Goal: Information Seeking & Learning: Stay updated

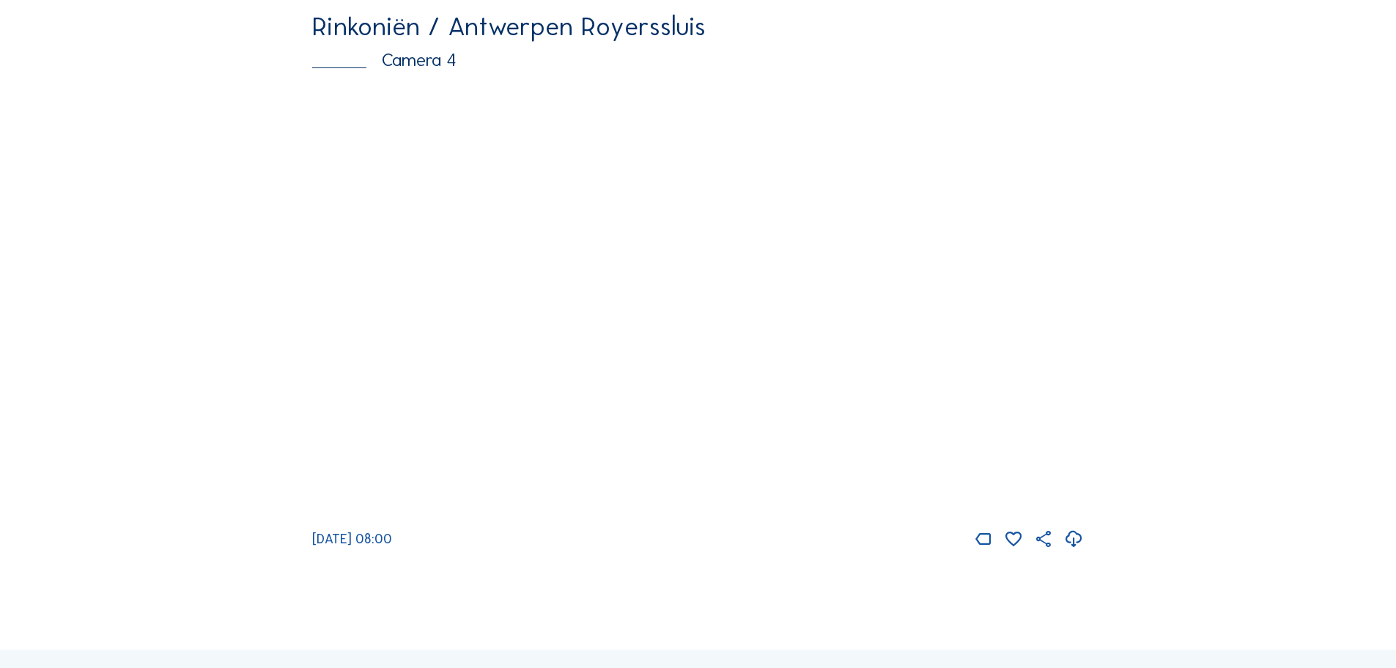
scroll to position [2492, 0]
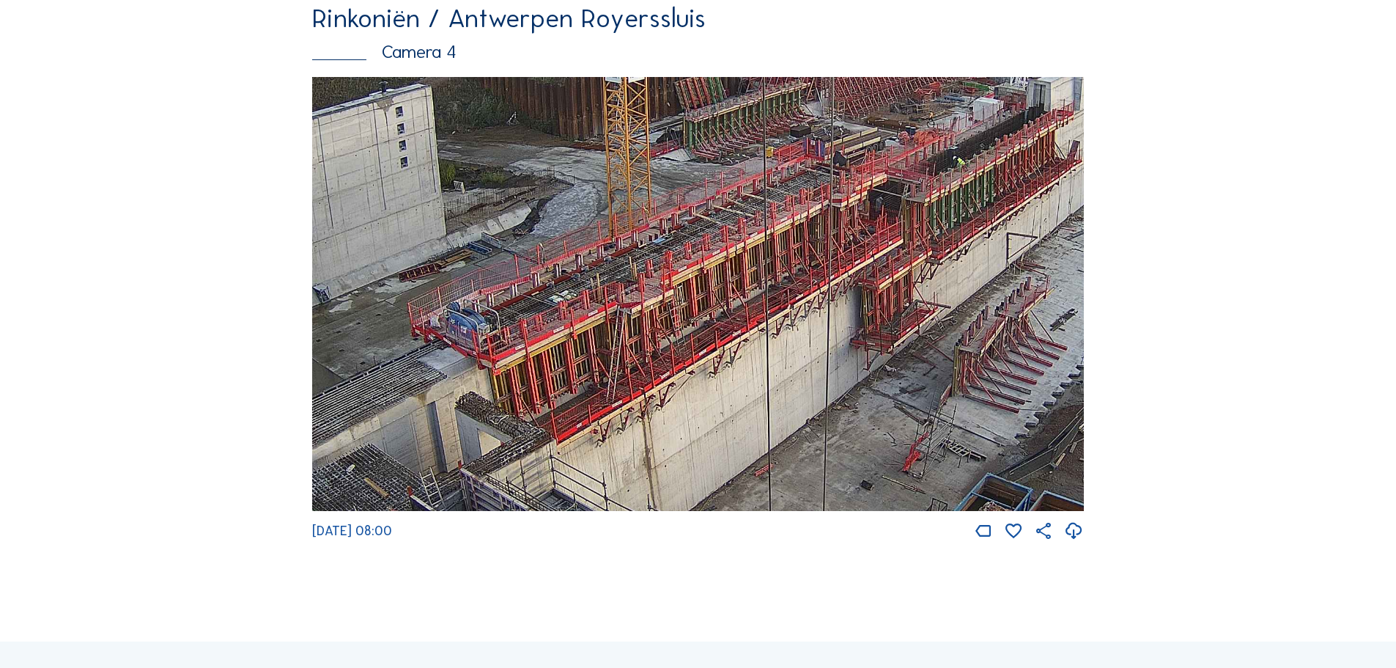
drag, startPoint x: 563, startPoint y: 375, endPoint x: 742, endPoint y: 295, distance: 196.1
click at [742, 295] on img at bounding box center [698, 294] width 772 height 435
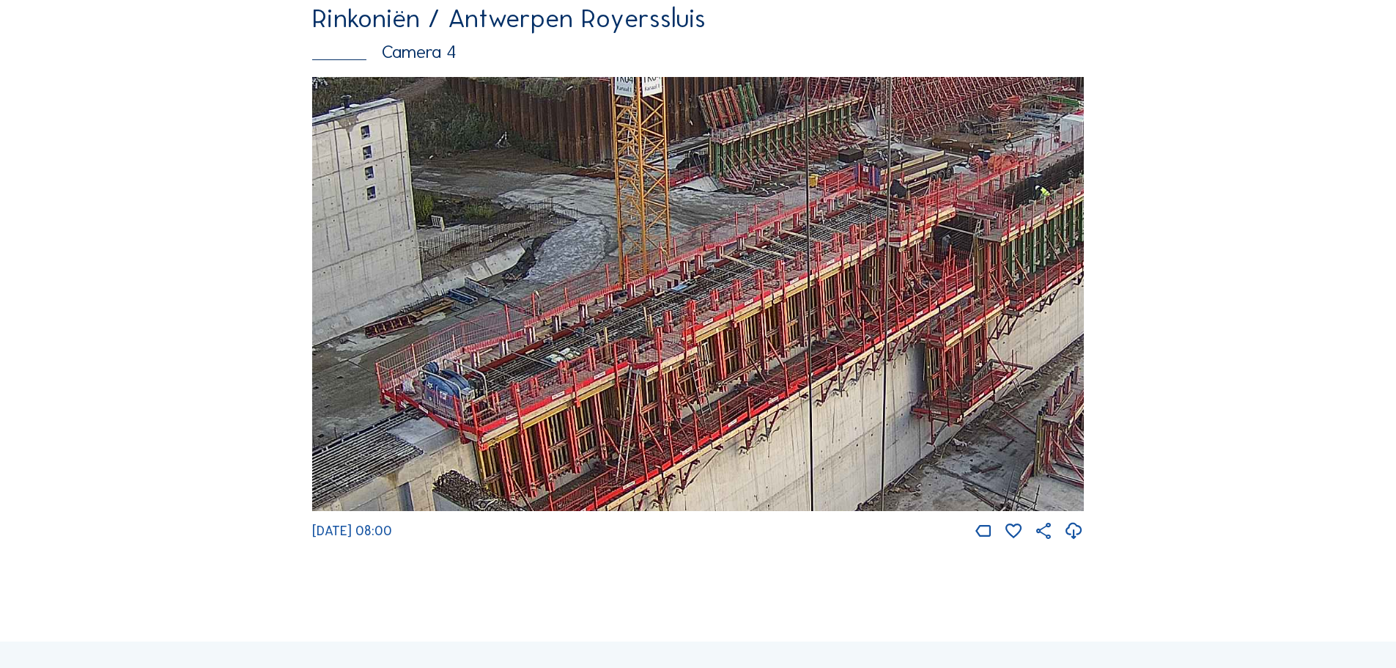
drag, startPoint x: 747, startPoint y: 306, endPoint x: 729, endPoint y: 361, distance: 58.4
click at [729, 361] on img at bounding box center [698, 294] width 772 height 435
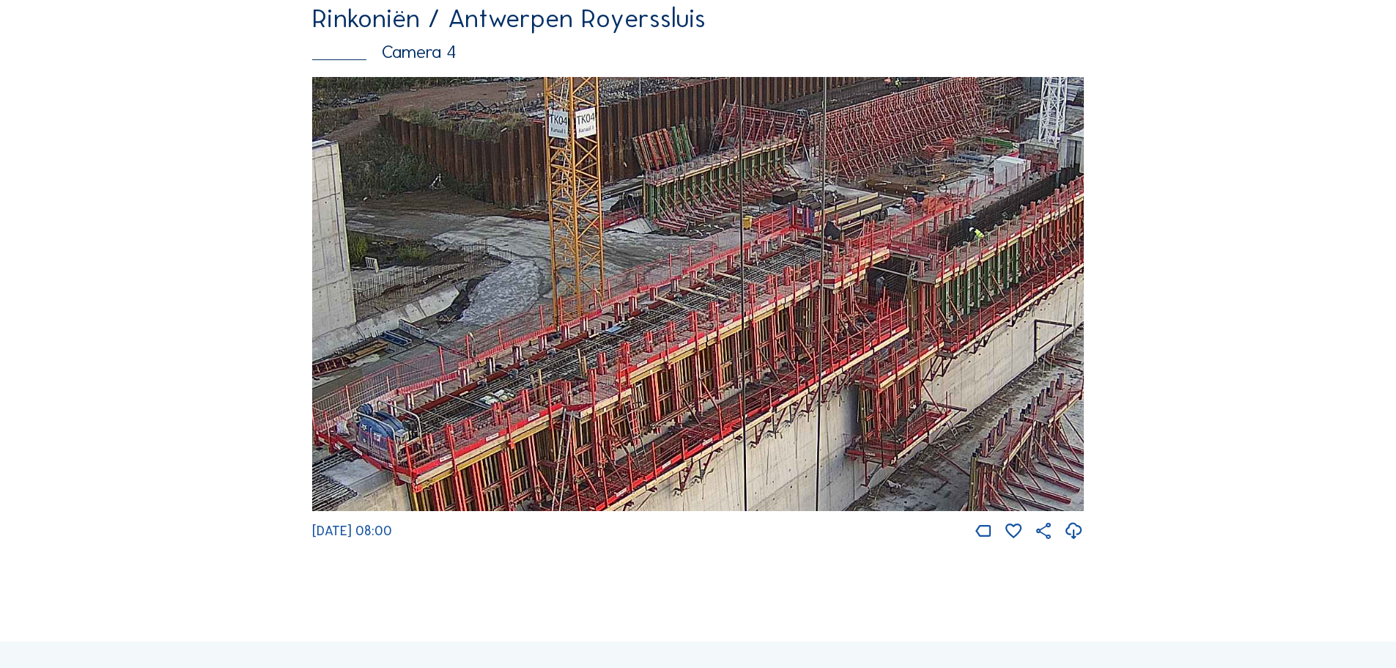
drag, startPoint x: 903, startPoint y: 327, endPoint x: 811, endPoint y: 380, distance: 106.3
click at [811, 380] on img at bounding box center [698, 294] width 772 height 435
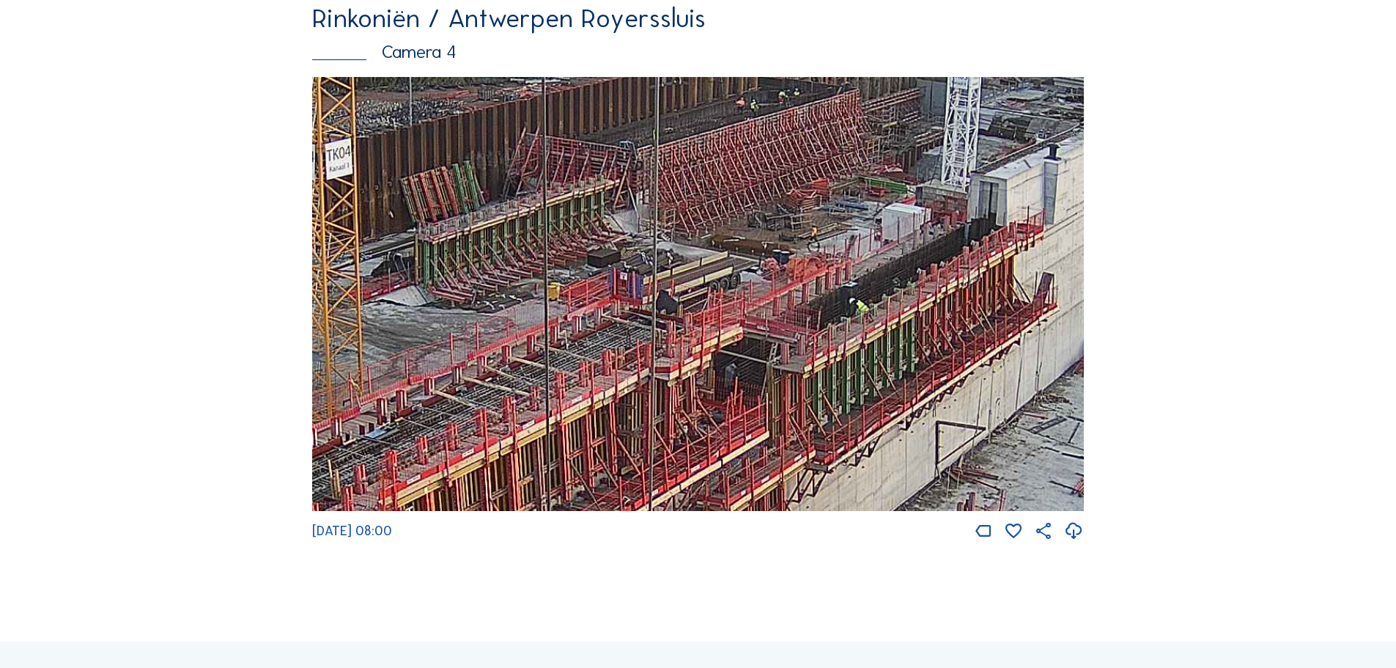
drag, startPoint x: 945, startPoint y: 332, endPoint x: 871, endPoint y: 372, distance: 84.3
click at [871, 372] on img at bounding box center [698, 294] width 772 height 435
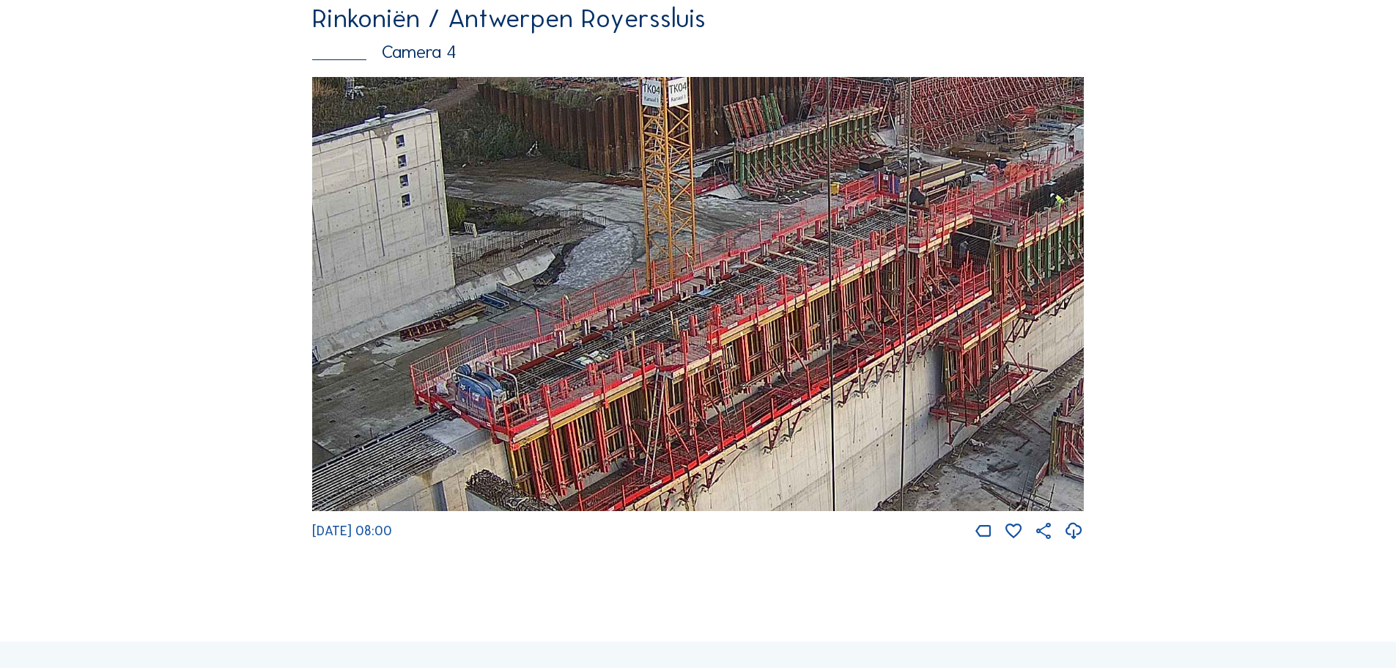
drag, startPoint x: 490, startPoint y: 405, endPoint x: 858, endPoint y: 226, distance: 408.7
click at [858, 226] on img at bounding box center [698, 294] width 772 height 435
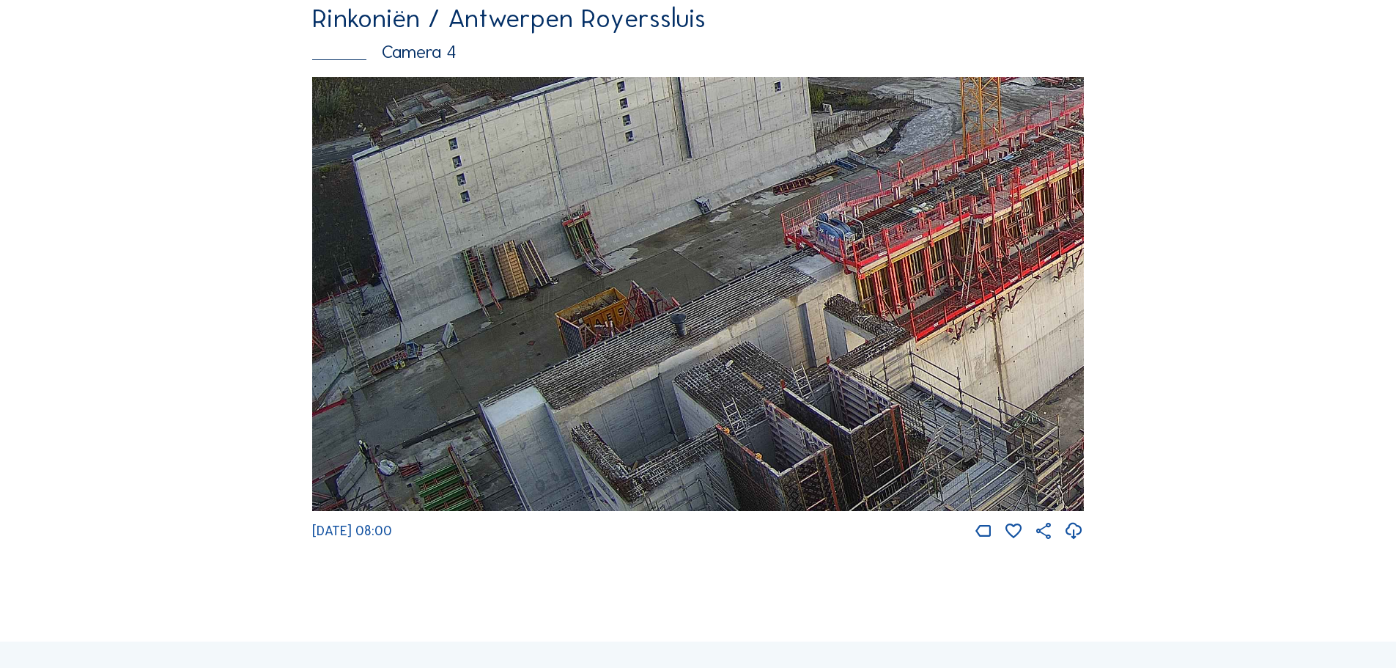
drag, startPoint x: 501, startPoint y: 302, endPoint x: 851, endPoint y: 279, distance: 351.0
click at [851, 279] on img at bounding box center [698, 294] width 772 height 435
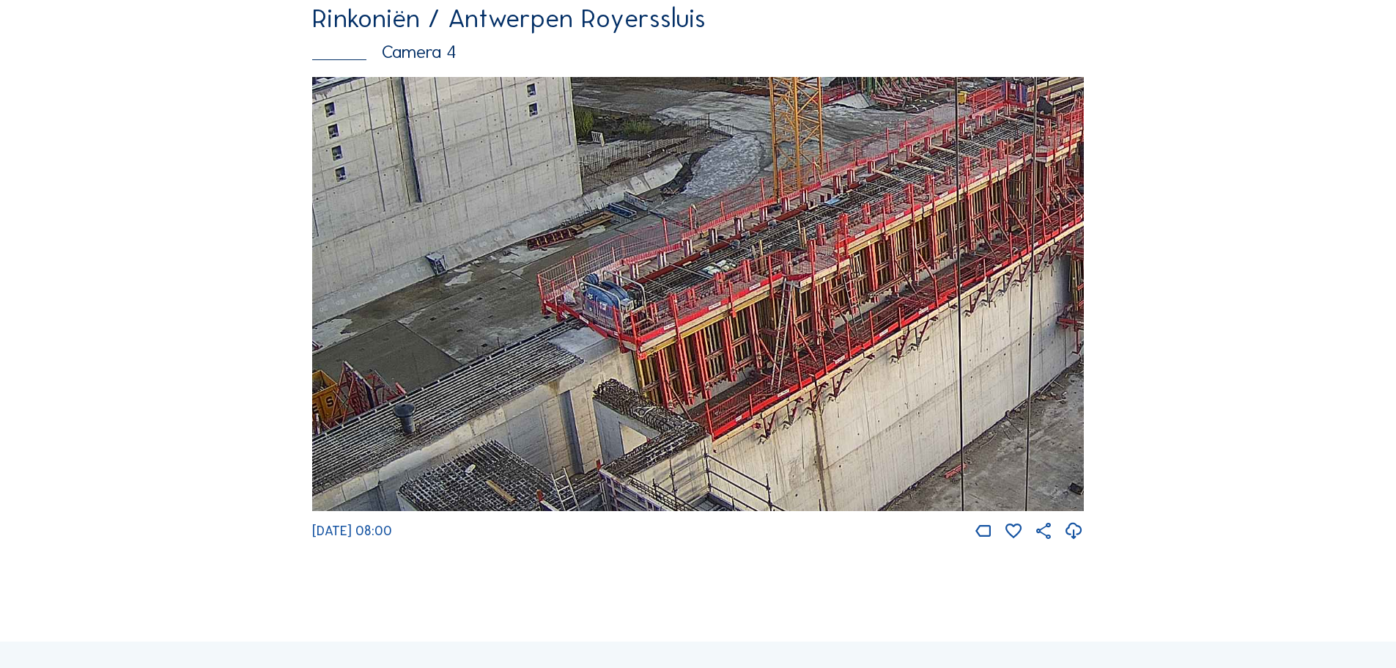
drag, startPoint x: 458, startPoint y: 451, endPoint x: 838, endPoint y: 224, distance: 443.4
click at [838, 224] on img at bounding box center [698, 294] width 772 height 435
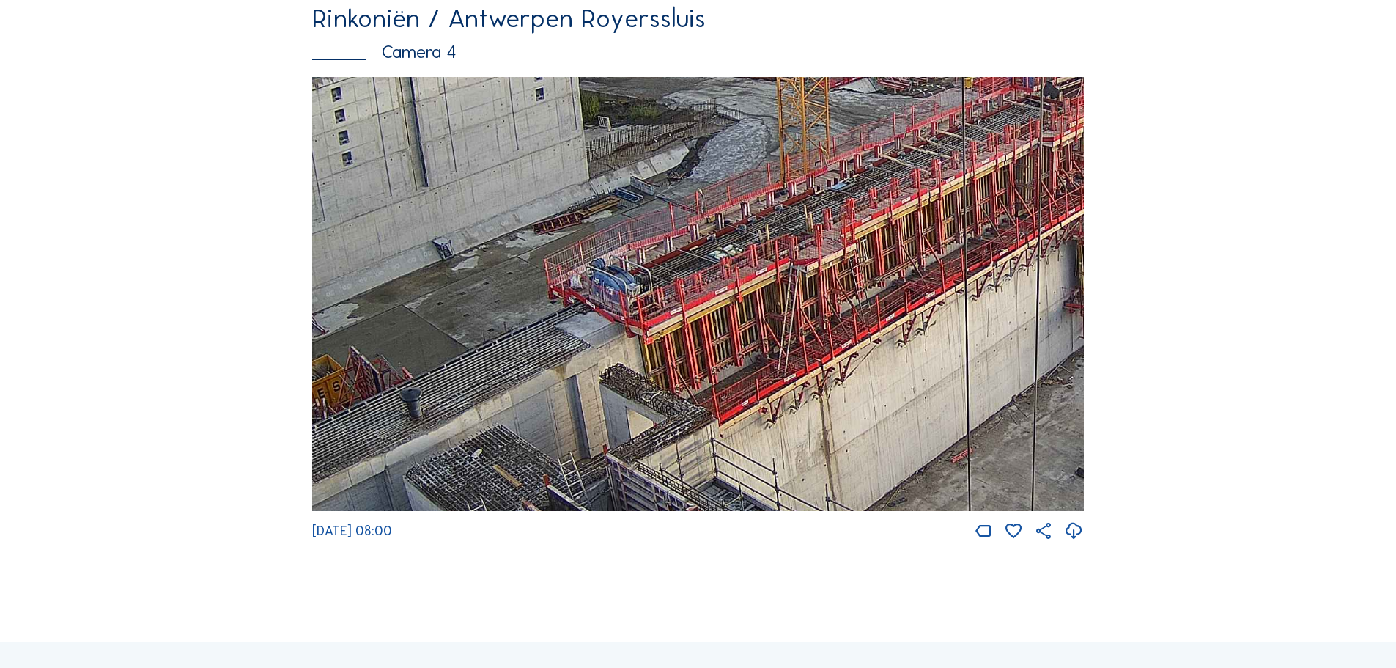
drag, startPoint x: 745, startPoint y: 403, endPoint x: 811, endPoint y: 176, distance: 236.6
click at [811, 176] on img at bounding box center [698, 294] width 772 height 435
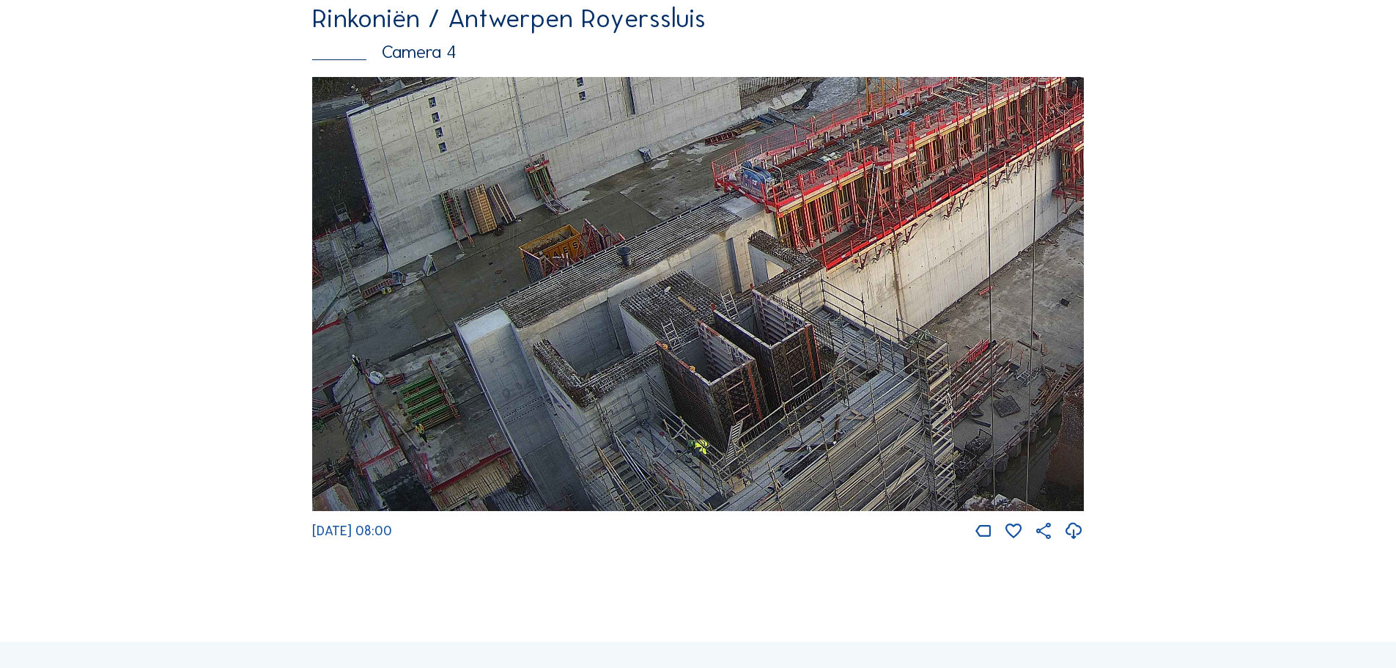
drag, startPoint x: 579, startPoint y: 452, endPoint x: 857, endPoint y: 171, distance: 394.9
click at [857, 171] on img at bounding box center [698, 294] width 772 height 435
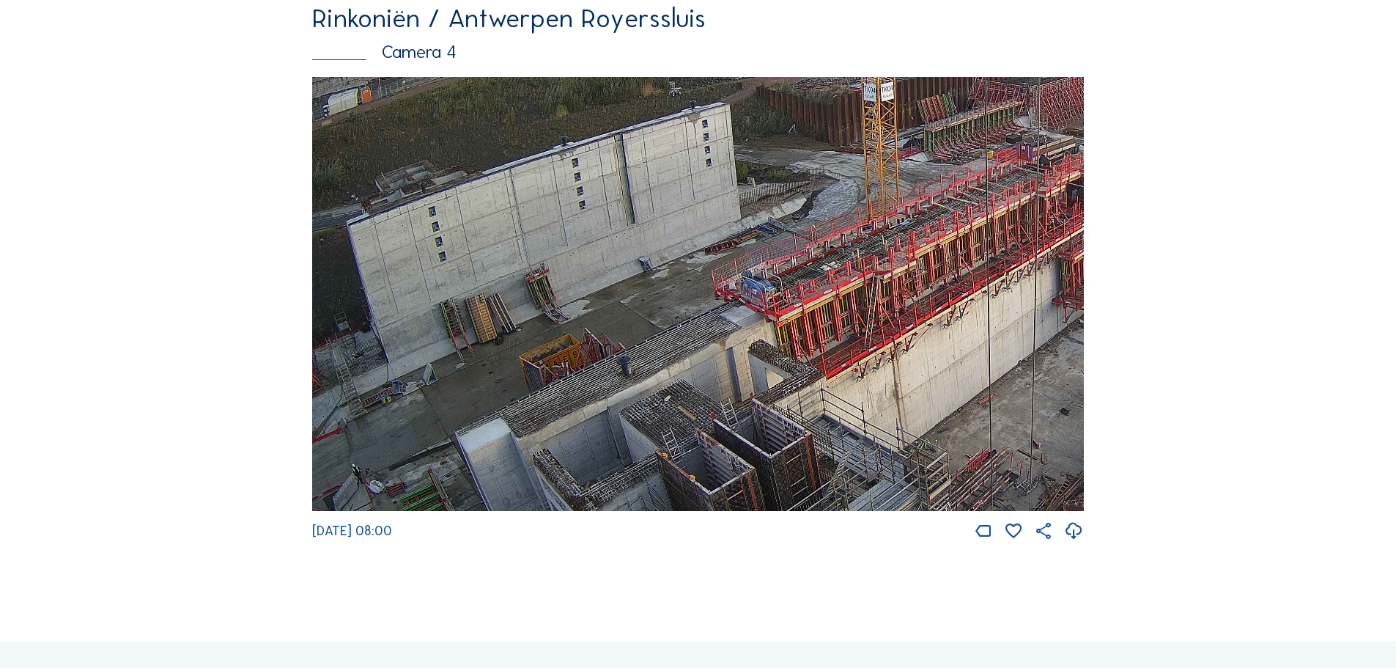
drag, startPoint x: 555, startPoint y: 336, endPoint x: 664, endPoint y: 403, distance: 127.7
click at [662, 403] on img at bounding box center [698, 294] width 772 height 435
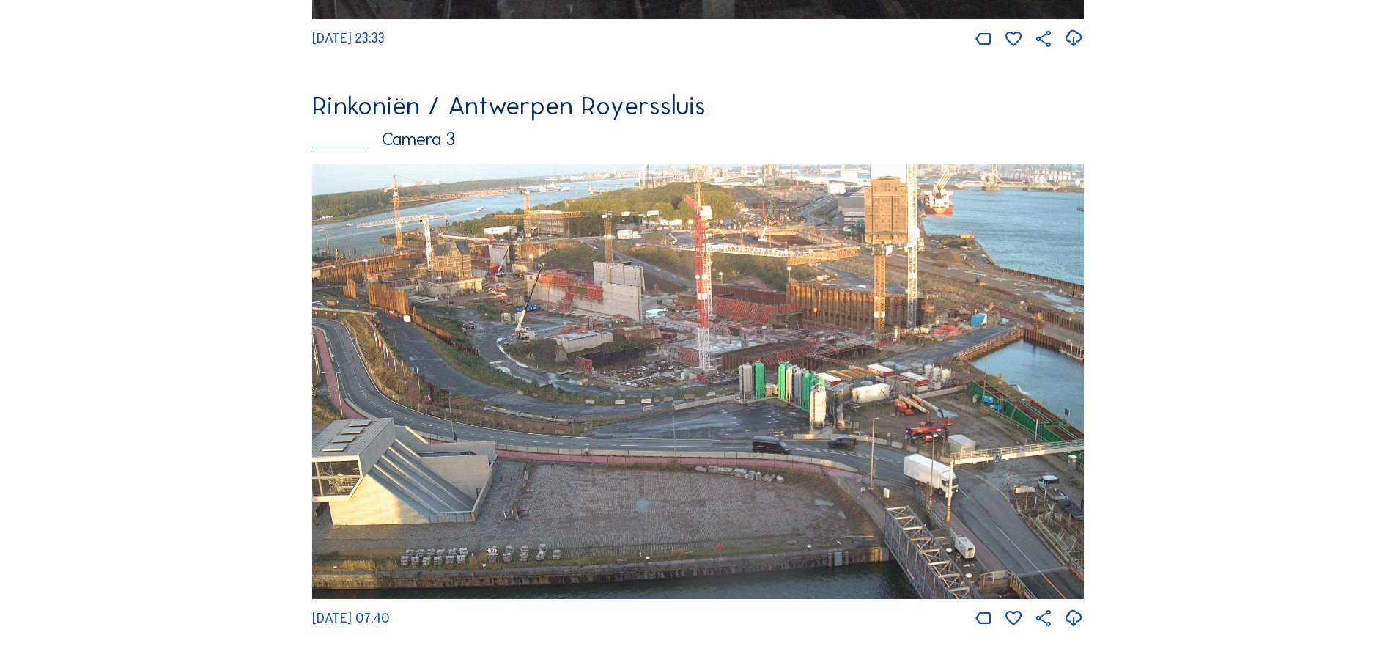
scroll to position [1847, 0]
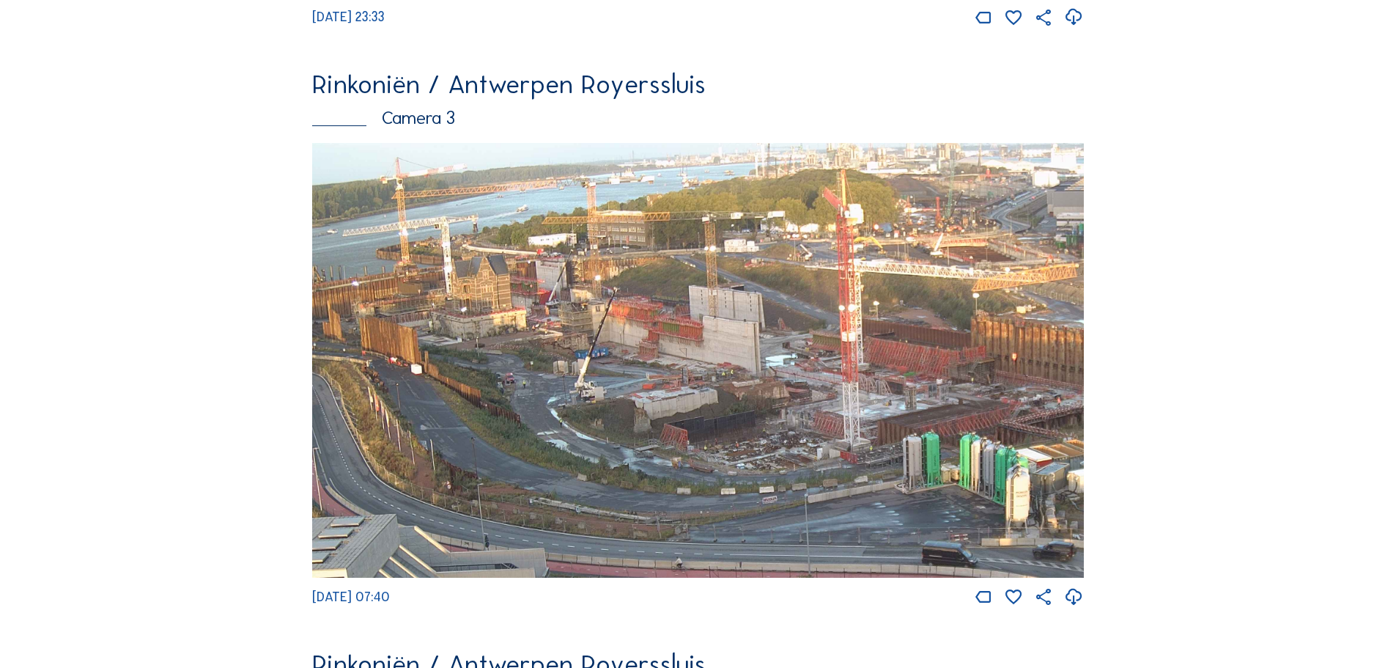
drag, startPoint x: 621, startPoint y: 395, endPoint x: 670, endPoint y: 445, distance: 70.0
click at [694, 517] on img at bounding box center [698, 360] width 772 height 435
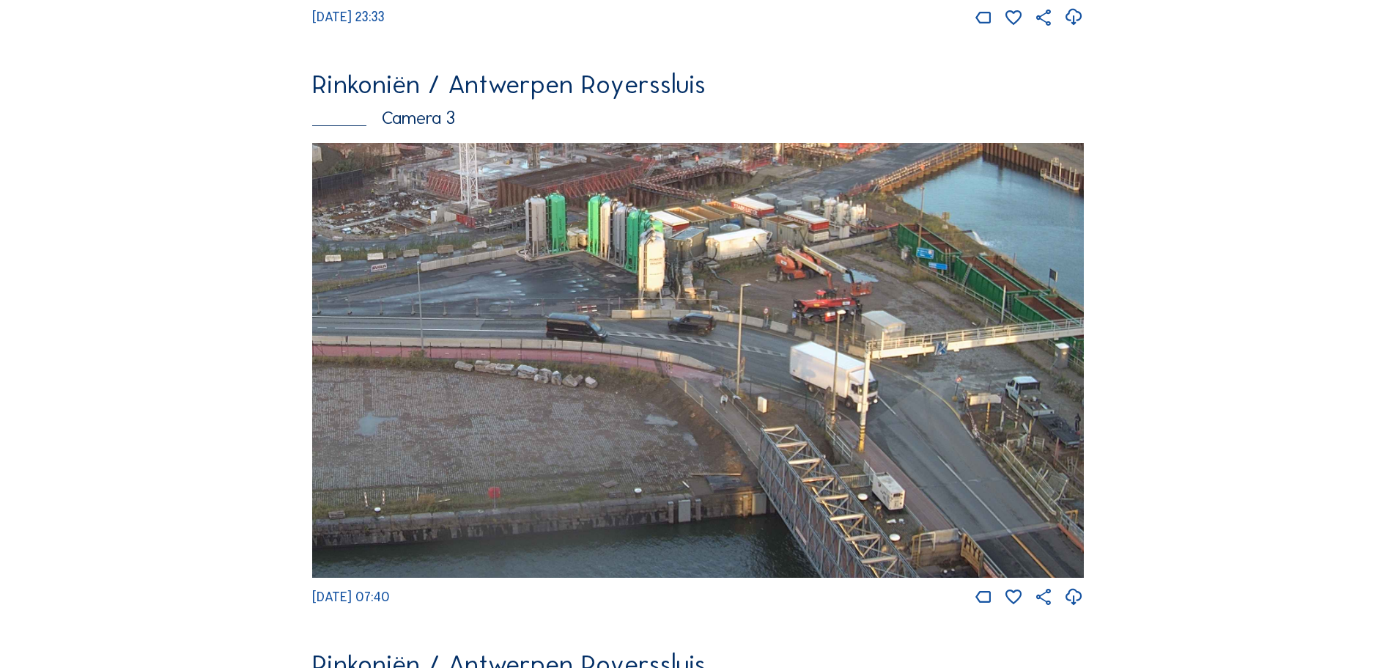
drag, startPoint x: 890, startPoint y: 503, endPoint x: 468, endPoint y: 145, distance: 552.7
click at [468, 145] on div "Rinkoniën / Antwerpen Royerssluis Camera 3 [DATE] 07:40" at bounding box center [698, 339] width 772 height 536
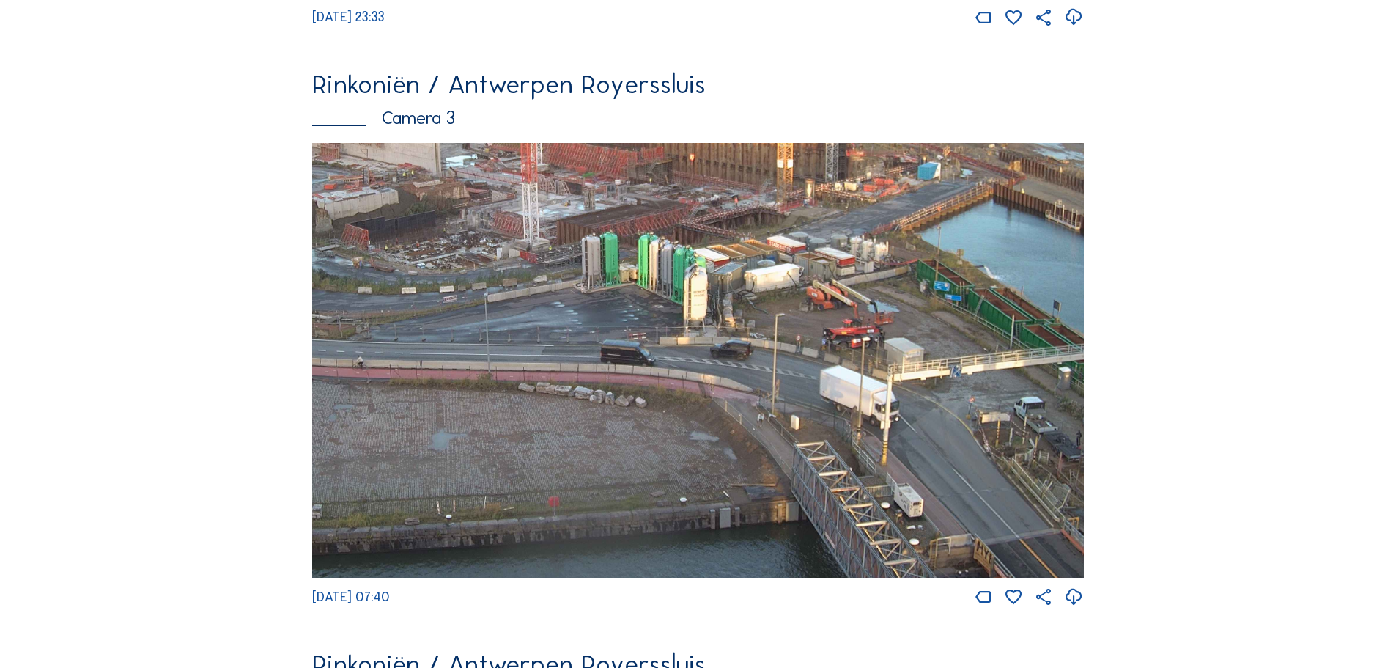
drag, startPoint x: 862, startPoint y: 493, endPoint x: 638, endPoint y: 360, distance: 260.9
click at [638, 361] on img at bounding box center [698, 360] width 772 height 435
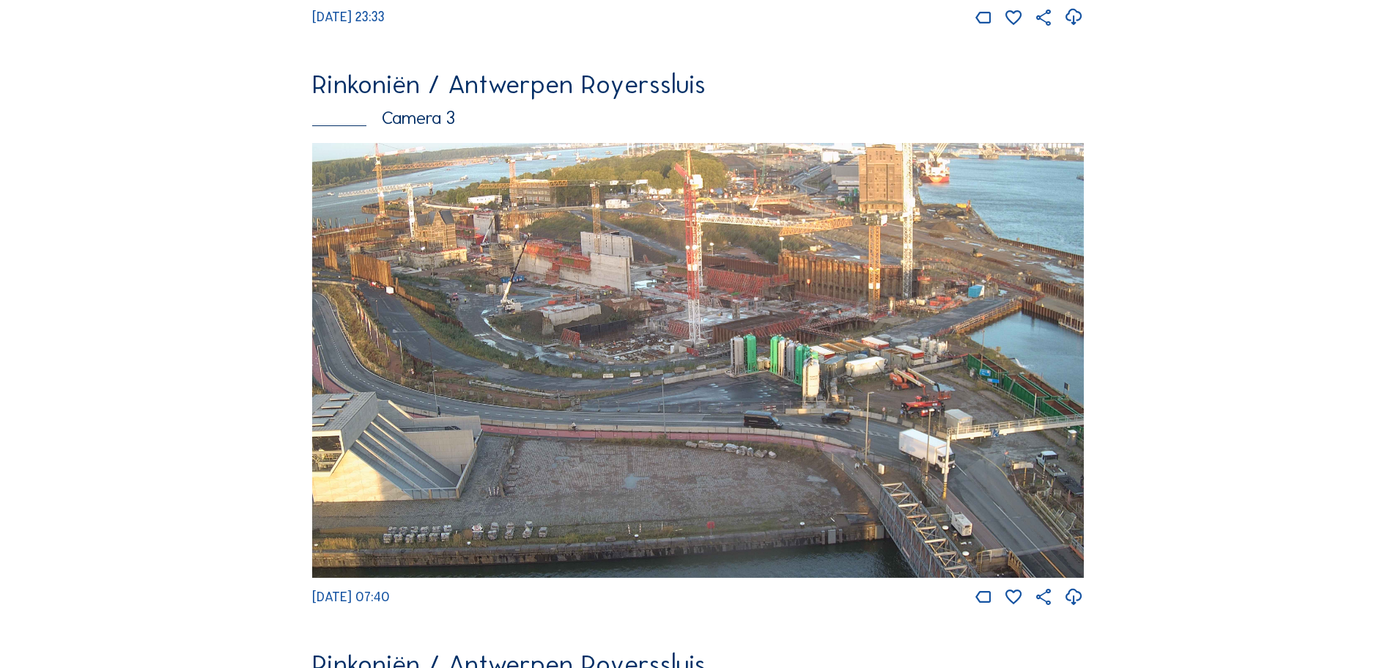
drag, startPoint x: 959, startPoint y: 551, endPoint x: 784, endPoint y: 430, distance: 212.8
click at [784, 430] on img at bounding box center [698, 360] width 772 height 435
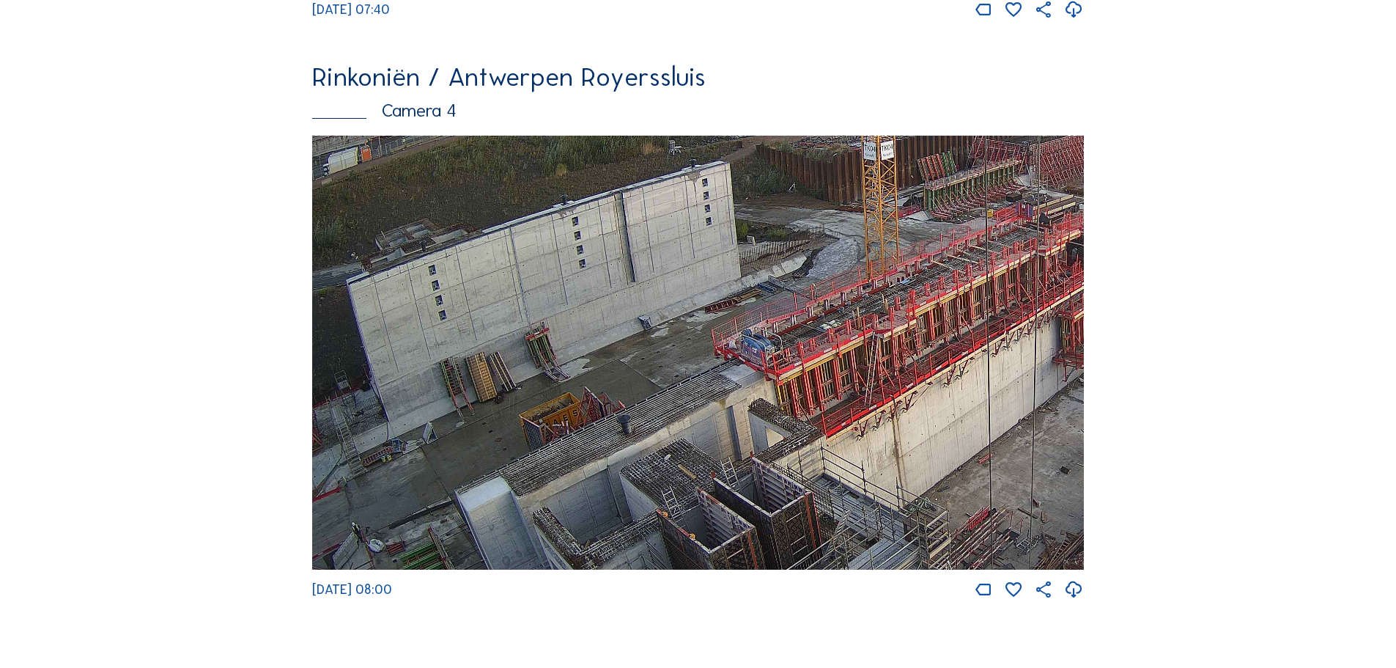
scroll to position [2433, 0]
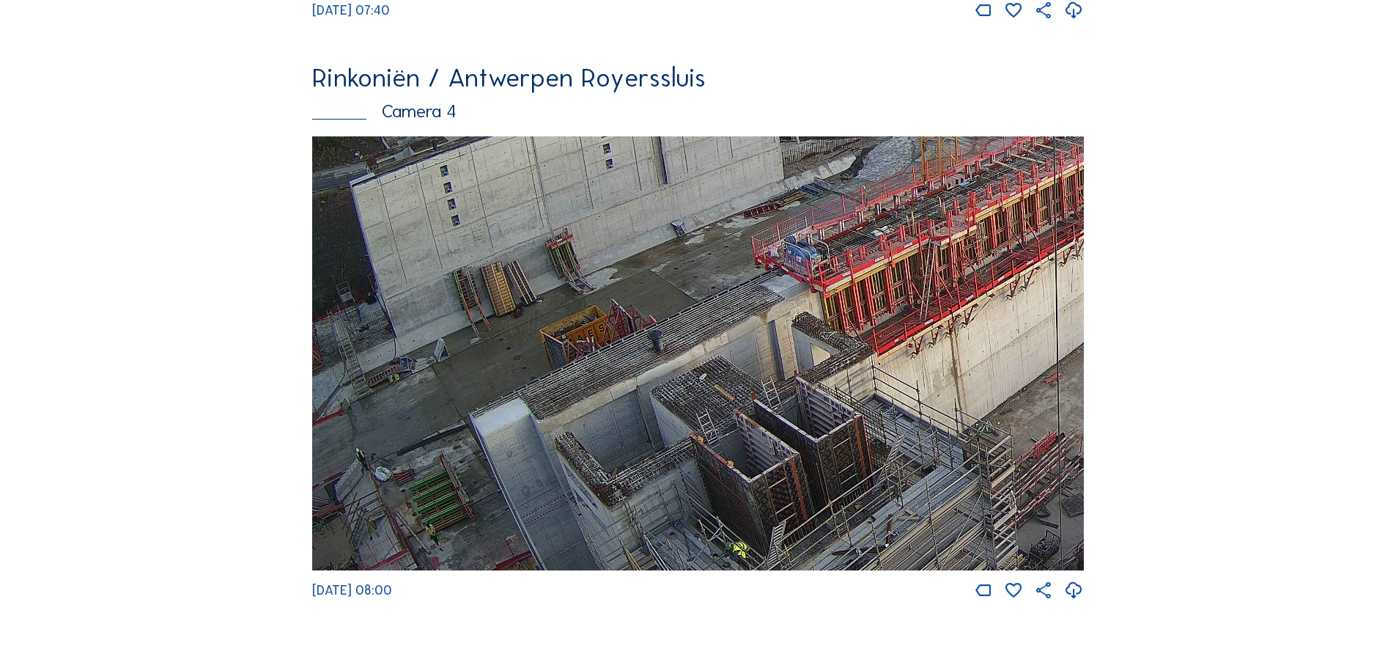
drag, startPoint x: 583, startPoint y: 489, endPoint x: 720, endPoint y: 389, distance: 168.9
click at [718, 392] on img at bounding box center [698, 353] width 772 height 435
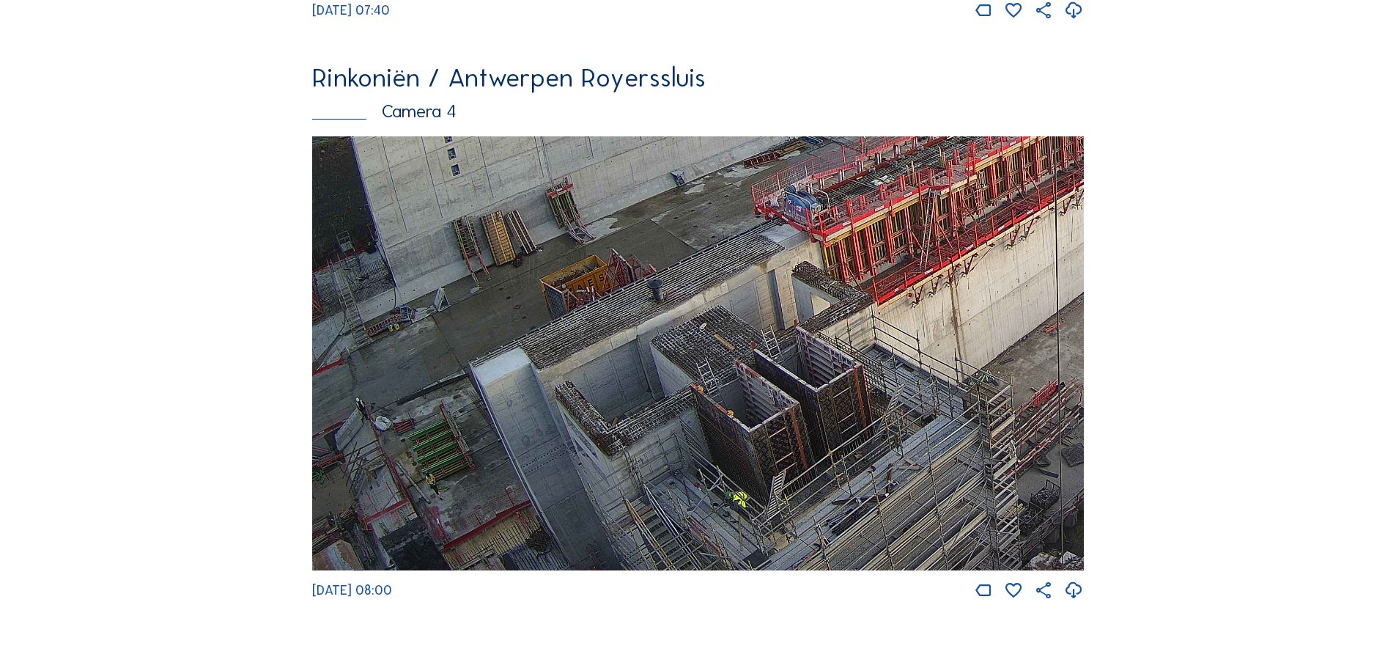
drag, startPoint x: 521, startPoint y: 478, endPoint x: 553, endPoint y: 383, distance: 100.6
click at [553, 383] on img at bounding box center [698, 353] width 772 height 435
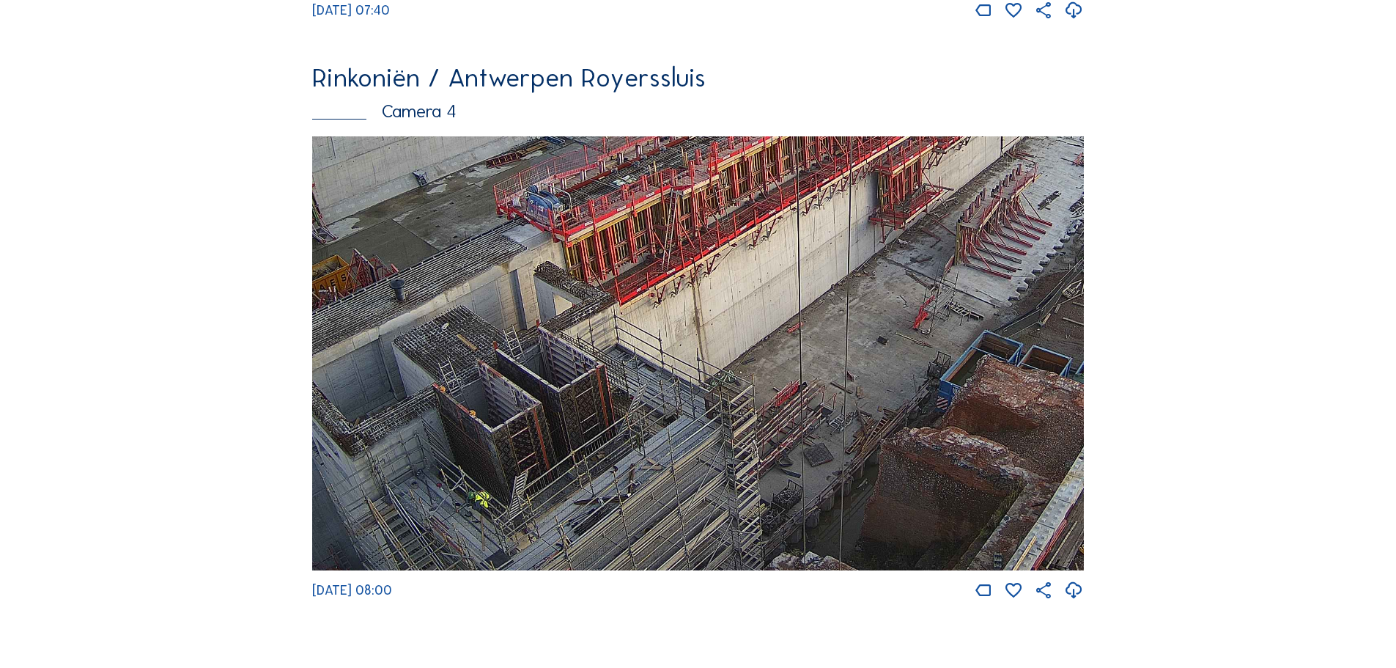
drag, startPoint x: 913, startPoint y: 372, endPoint x: 609, endPoint y: 352, distance: 304.8
click at [609, 352] on img at bounding box center [698, 353] width 772 height 435
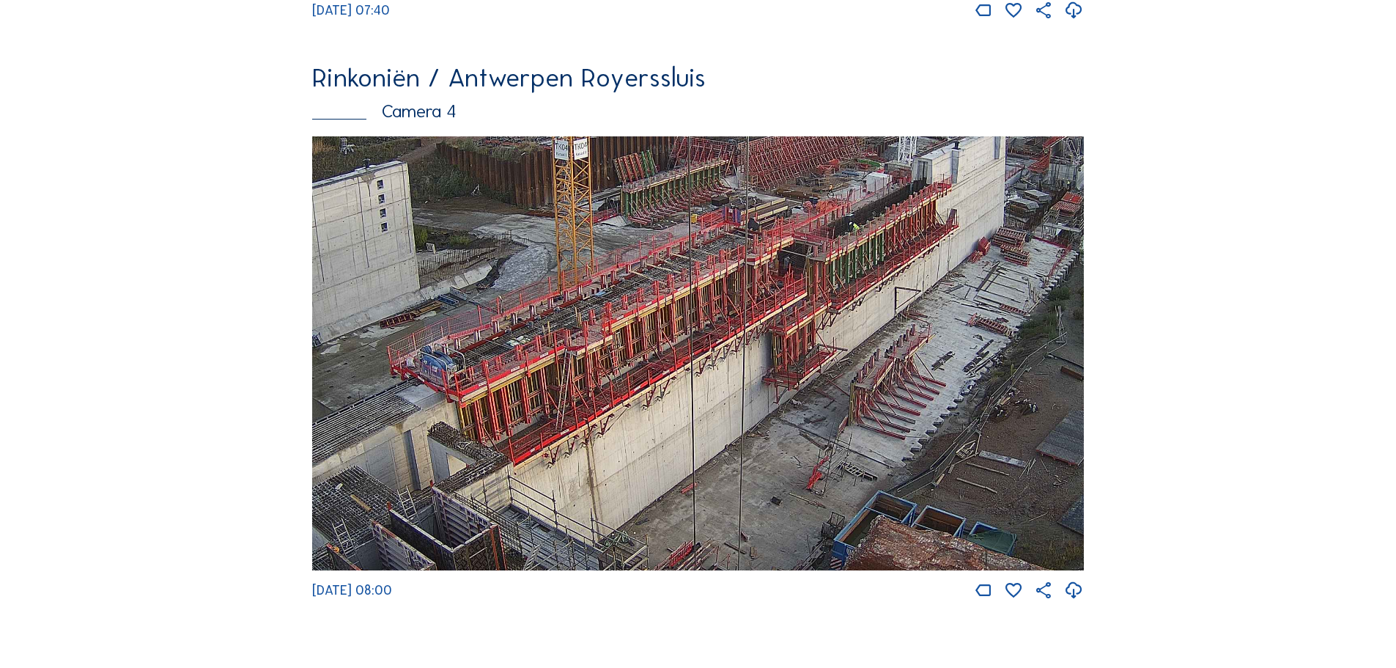
drag, startPoint x: 854, startPoint y: 352, endPoint x: 816, endPoint y: 451, distance: 106.3
click at [816, 451] on img at bounding box center [698, 353] width 772 height 435
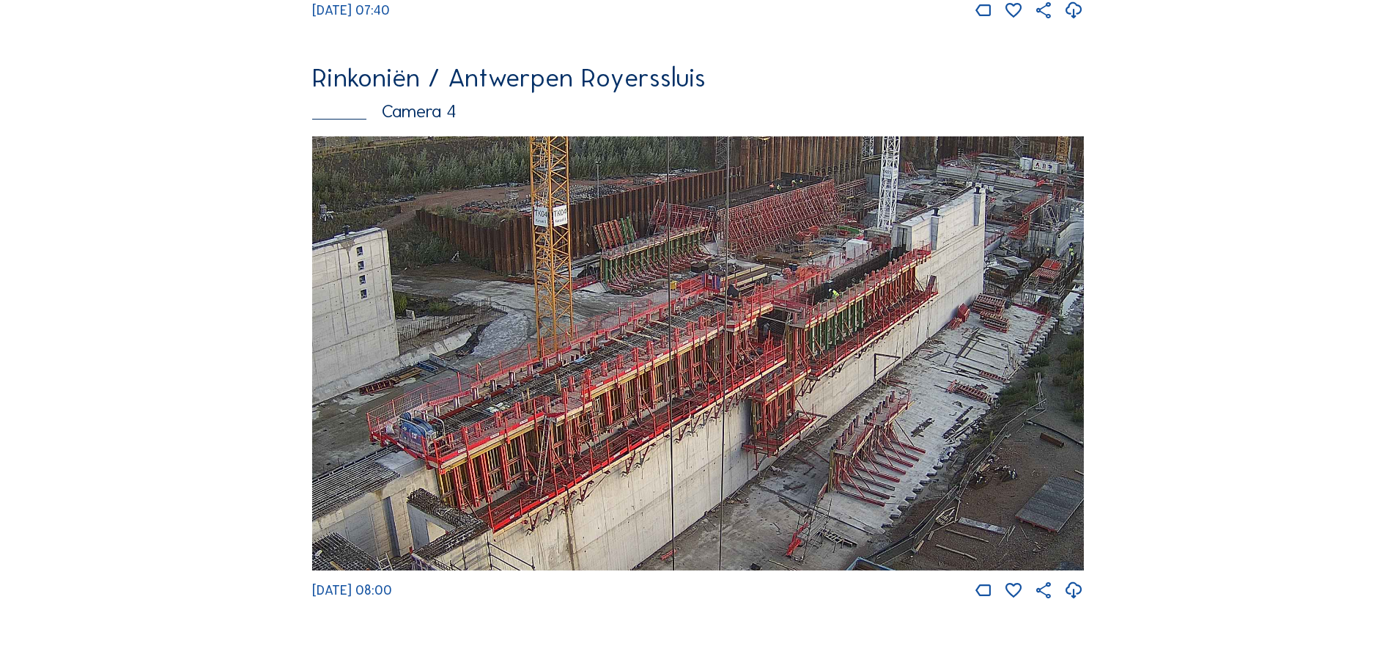
drag, startPoint x: 893, startPoint y: 278, endPoint x: 872, endPoint y: 342, distance: 66.5
click at [872, 342] on img at bounding box center [698, 353] width 772 height 435
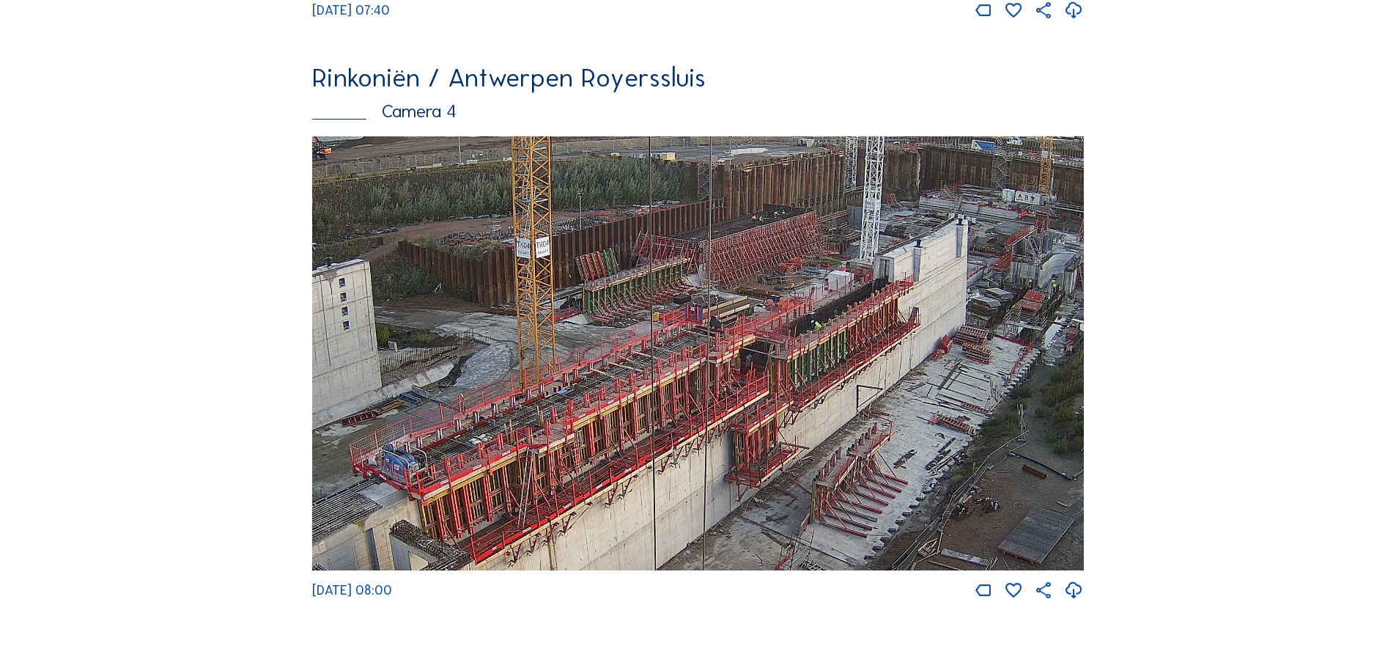
drag, startPoint x: 941, startPoint y: 269, endPoint x: 896, endPoint y: 310, distance: 61.2
click at [896, 310] on img at bounding box center [698, 353] width 772 height 435
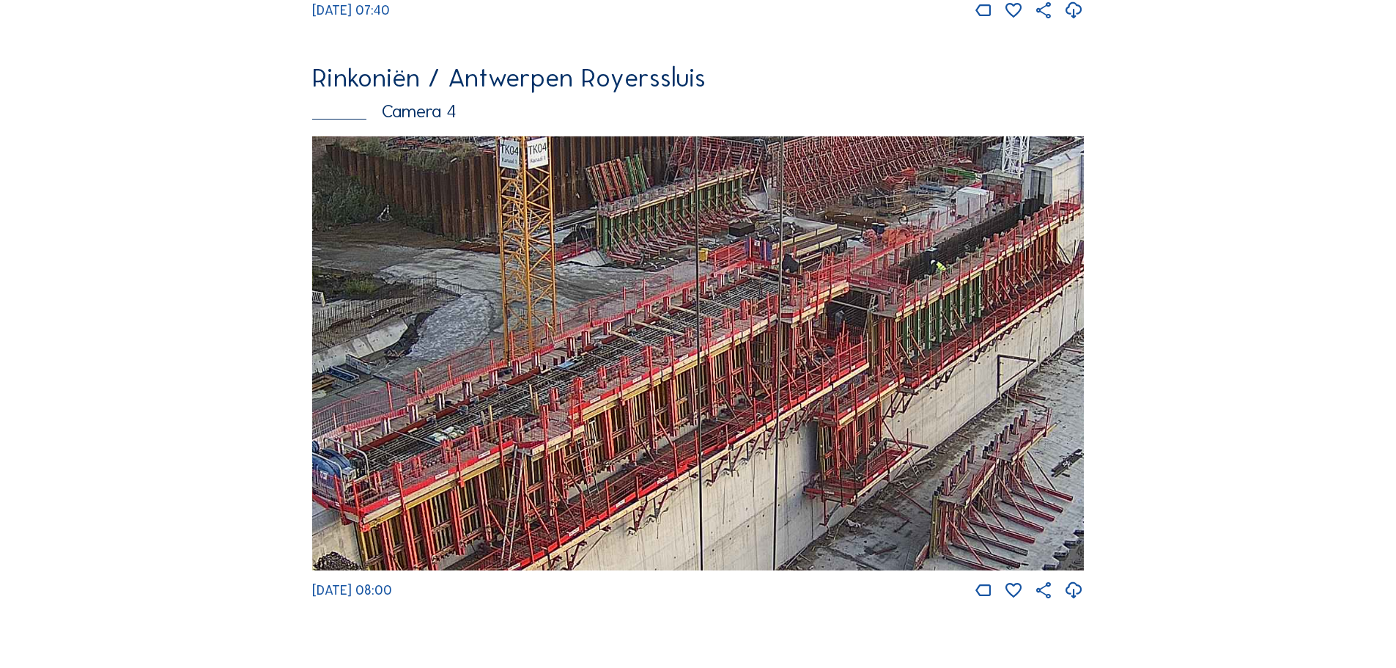
drag, startPoint x: 865, startPoint y: 364, endPoint x: 929, endPoint y: 322, distance: 76.0
click at [929, 322] on img at bounding box center [698, 353] width 772 height 435
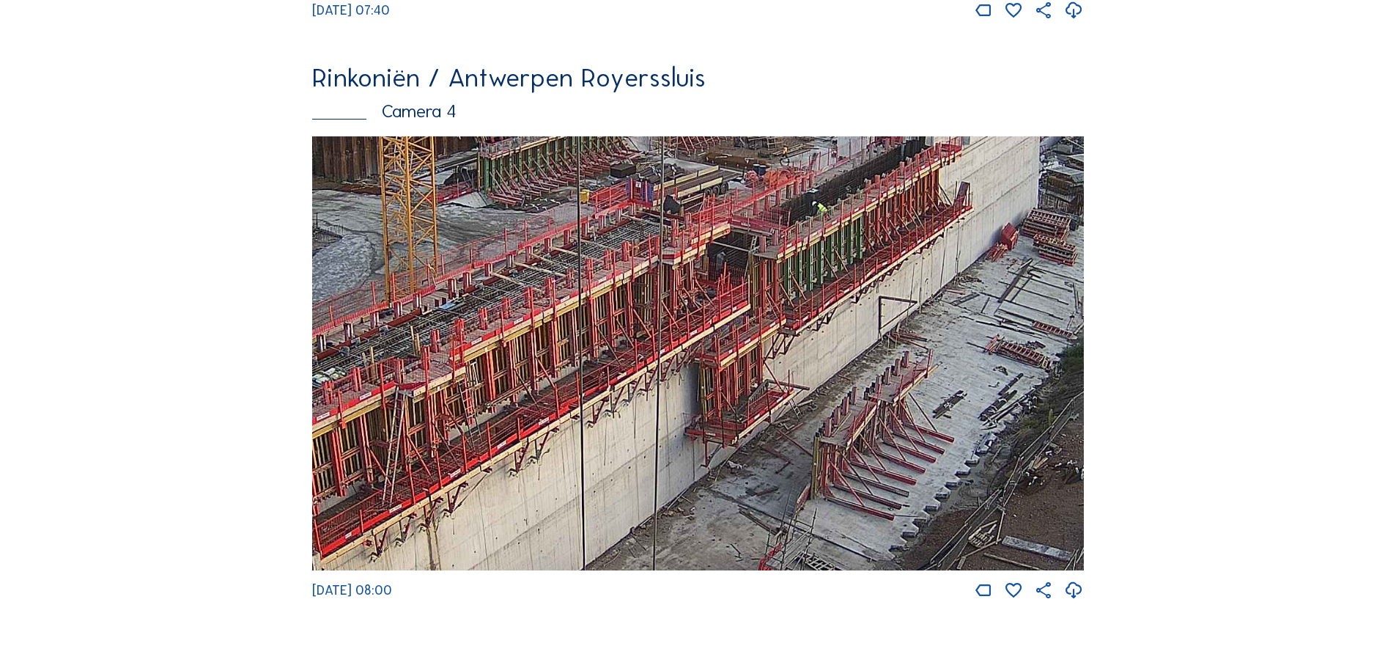
drag, startPoint x: 562, startPoint y: 517, endPoint x: 396, endPoint y: 489, distance: 167.9
click at [396, 490] on img at bounding box center [698, 353] width 772 height 435
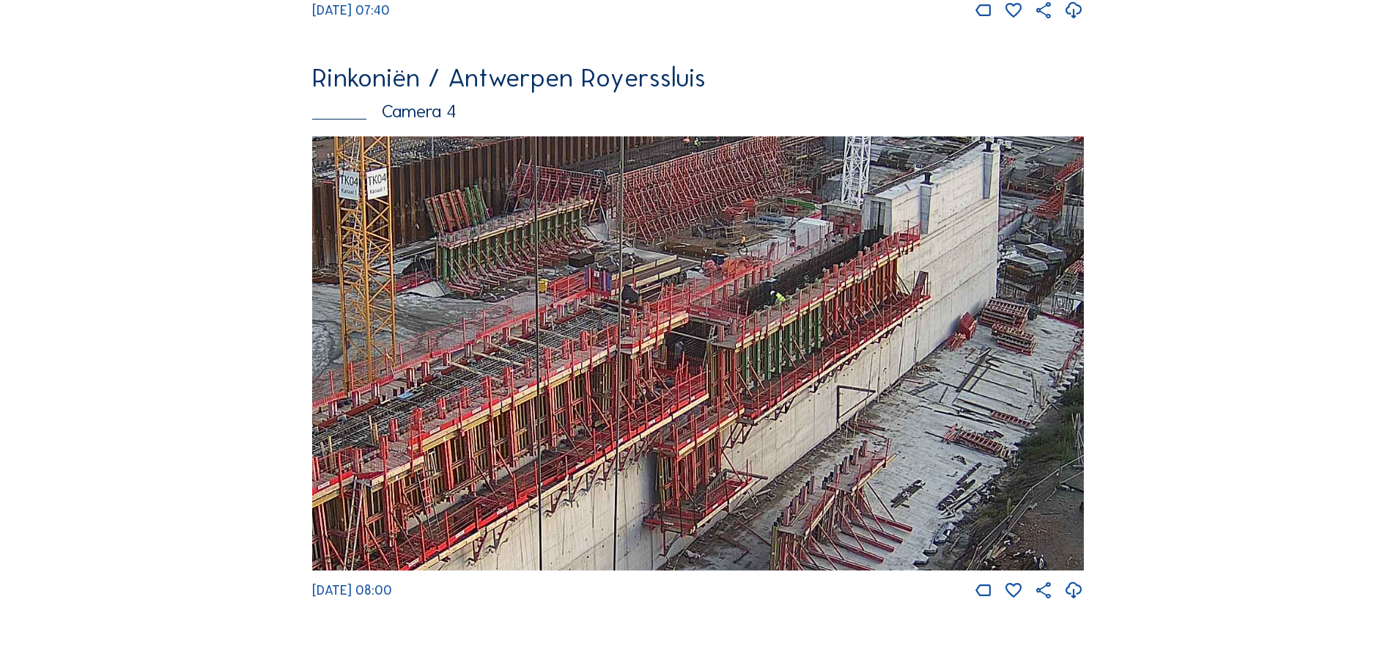
drag, startPoint x: 577, startPoint y: 564, endPoint x: 553, endPoint y: 610, distance: 52.5
click at [553, 601] on div "[DATE] 08:00" at bounding box center [698, 368] width 772 height 465
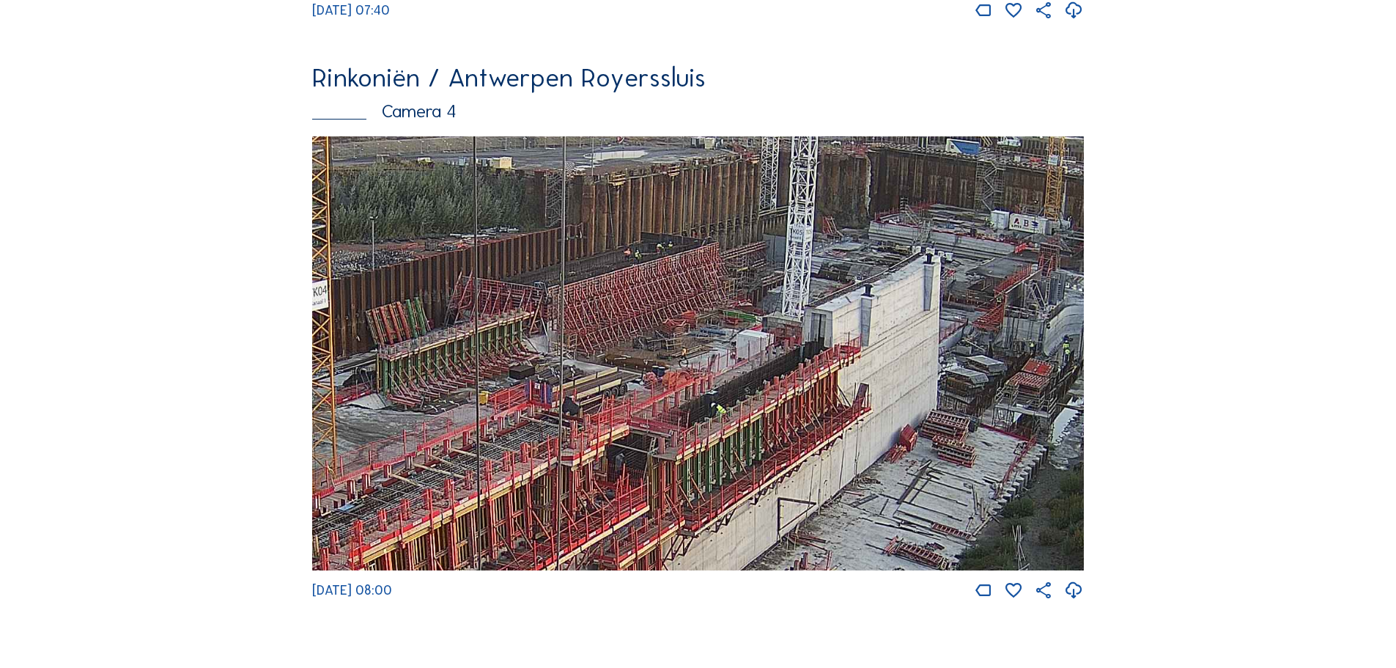
drag, startPoint x: 849, startPoint y: 355, endPoint x: 832, endPoint y: 404, distance: 51.2
click at [832, 404] on img at bounding box center [698, 353] width 772 height 435
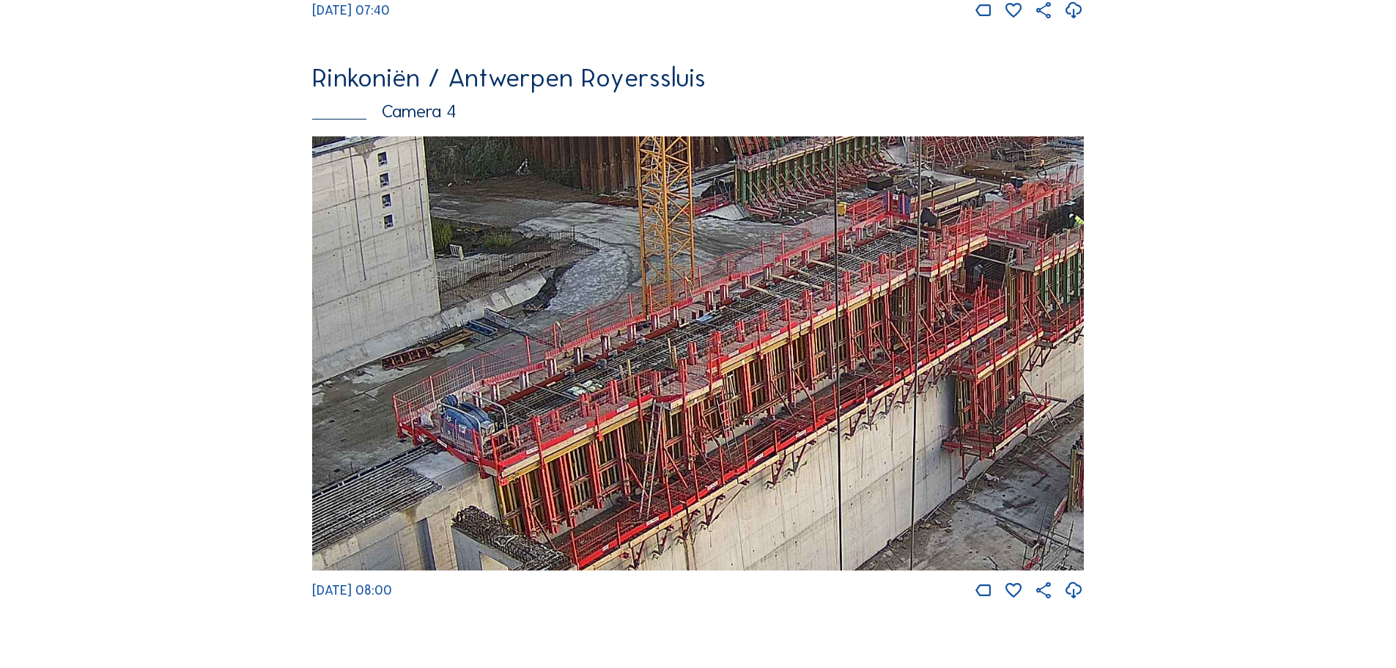
drag, startPoint x: 849, startPoint y: 308, endPoint x: 918, endPoint y: 254, distance: 87.2
click at [918, 254] on img at bounding box center [698, 353] width 772 height 435
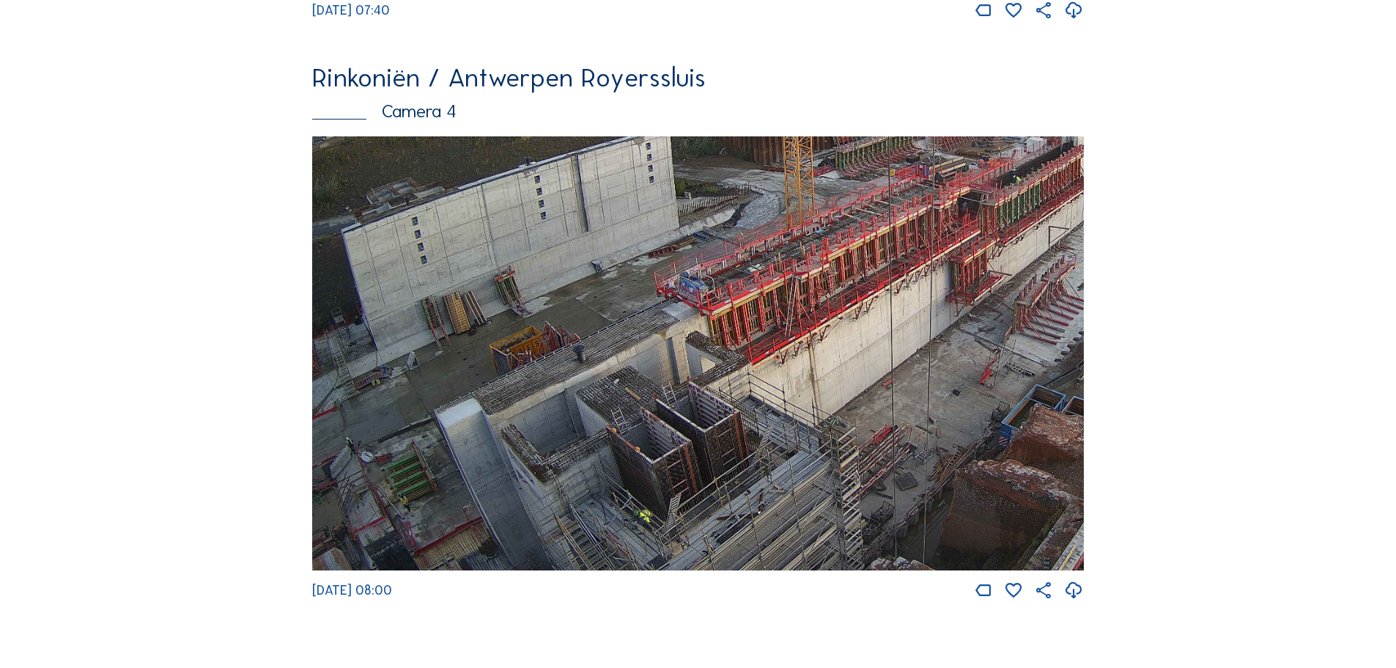
drag, startPoint x: 630, startPoint y: 444, endPoint x: 920, endPoint y: 259, distance: 345.0
click at [920, 259] on img at bounding box center [698, 353] width 772 height 435
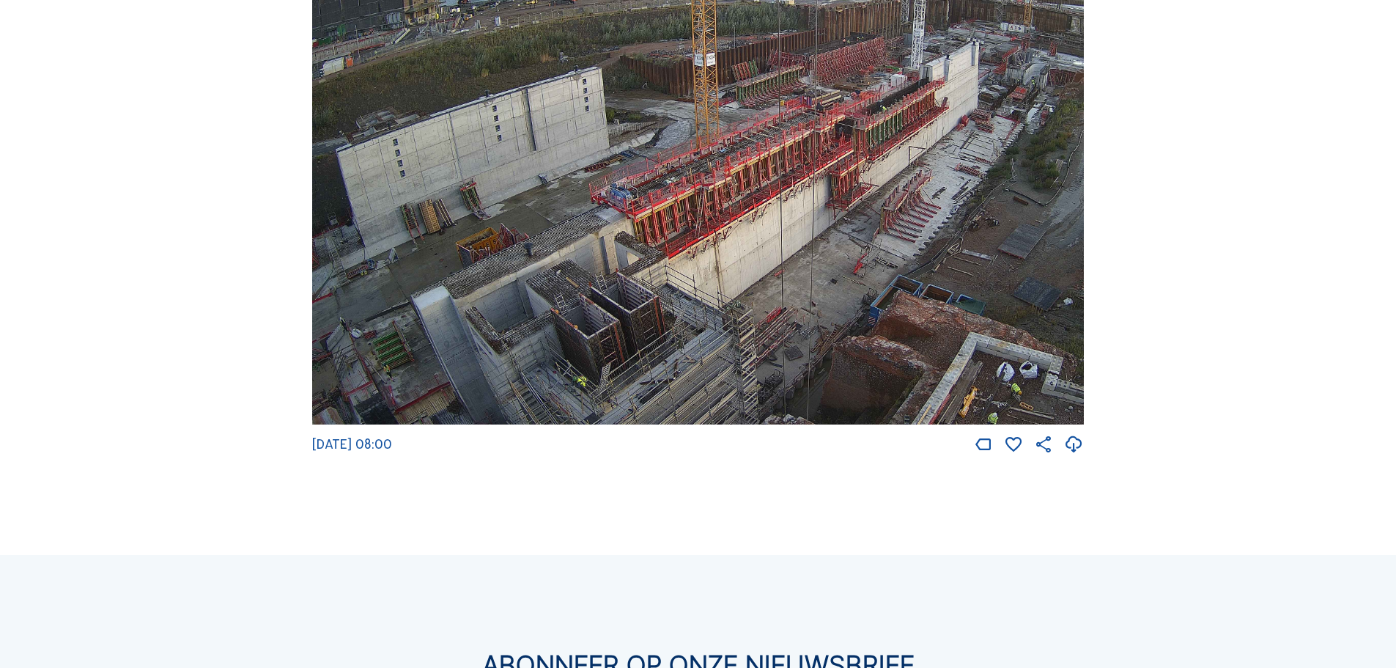
scroll to position [2580, 0]
